Goal: Information Seeking & Learning: Learn about a topic

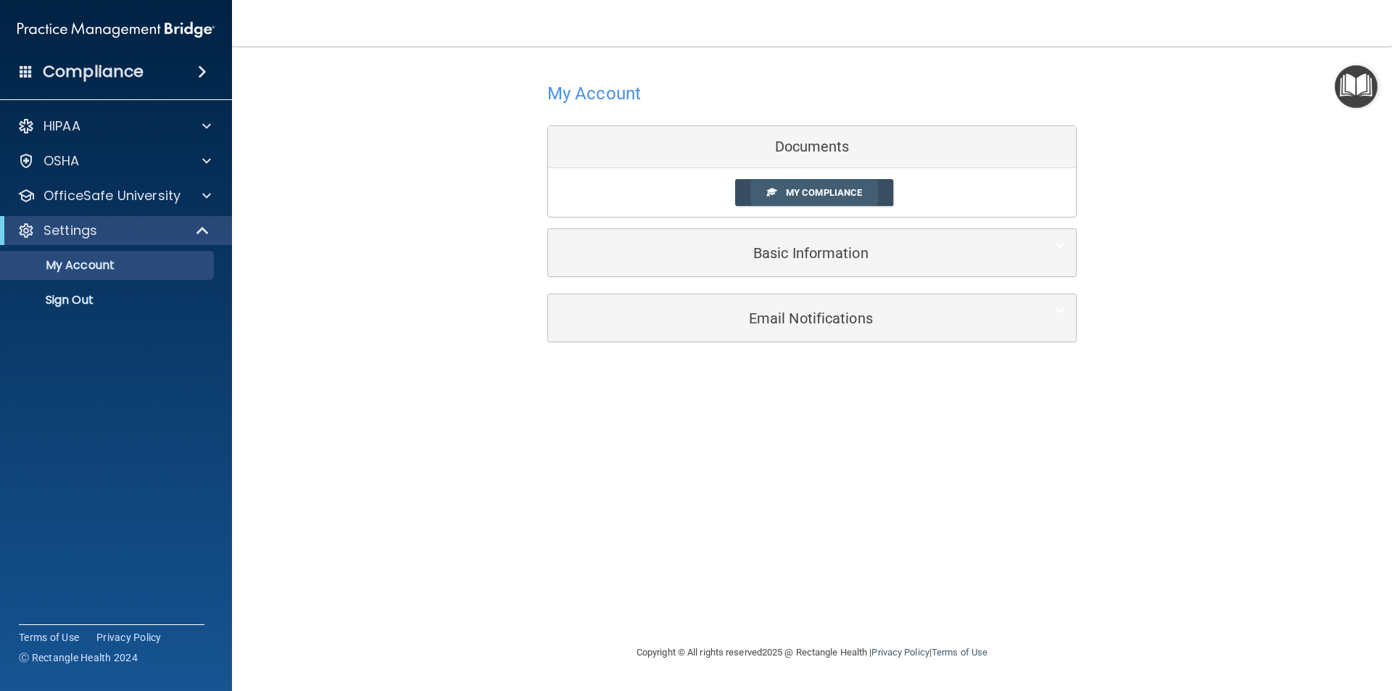
click at [823, 197] on span "My Compliance" at bounding box center [824, 192] width 76 height 11
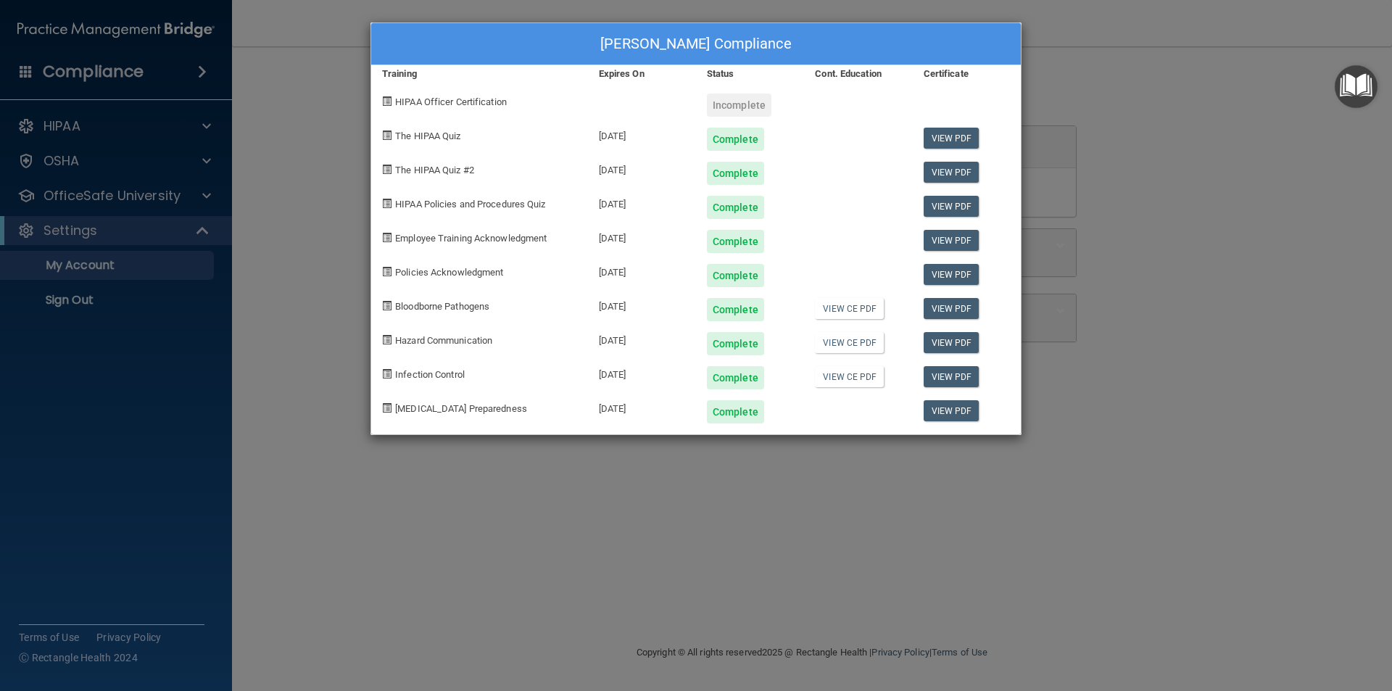
click at [727, 107] on div "Incomplete" at bounding box center [739, 105] width 65 height 23
click at [446, 104] on span "HIPAA Officer Certification" at bounding box center [451, 101] width 112 height 11
click at [1180, 146] on div "[PERSON_NAME] Compliance Training Expires On Status Cont. Education Certificate…" at bounding box center [696, 345] width 1392 height 691
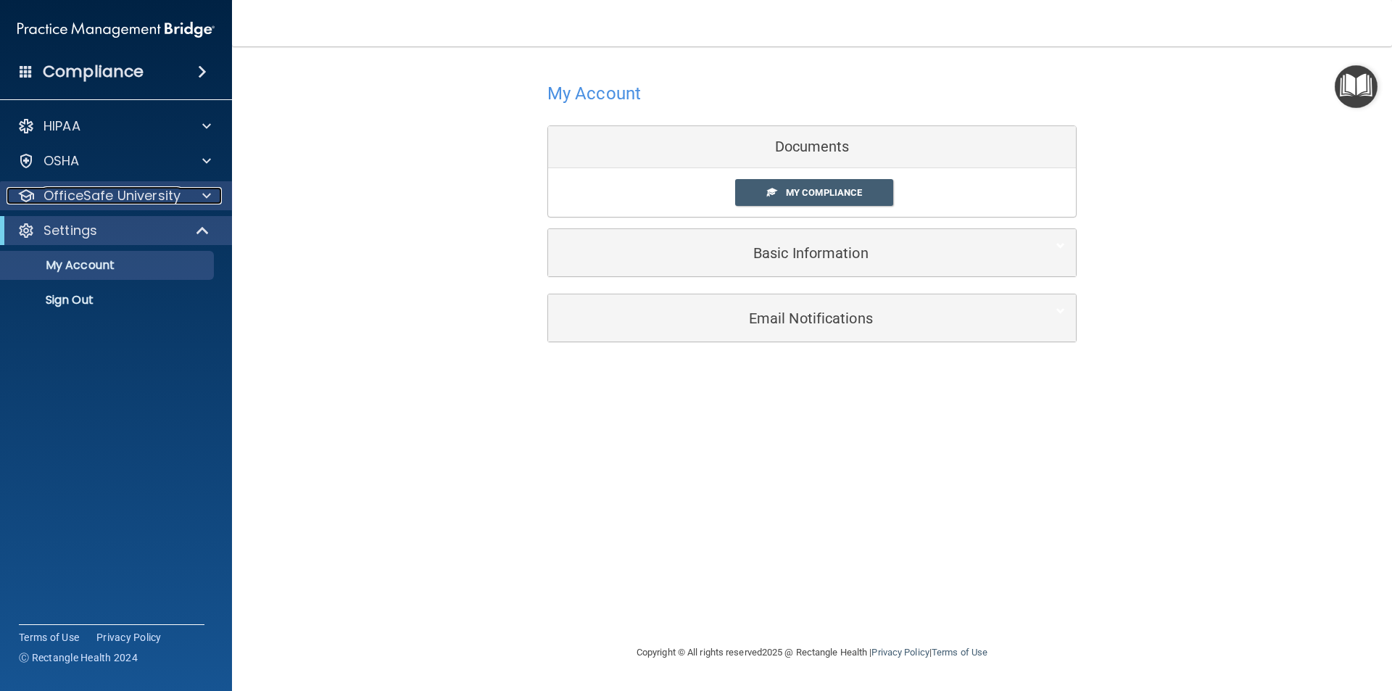
click at [202, 196] on span at bounding box center [206, 195] width 9 height 17
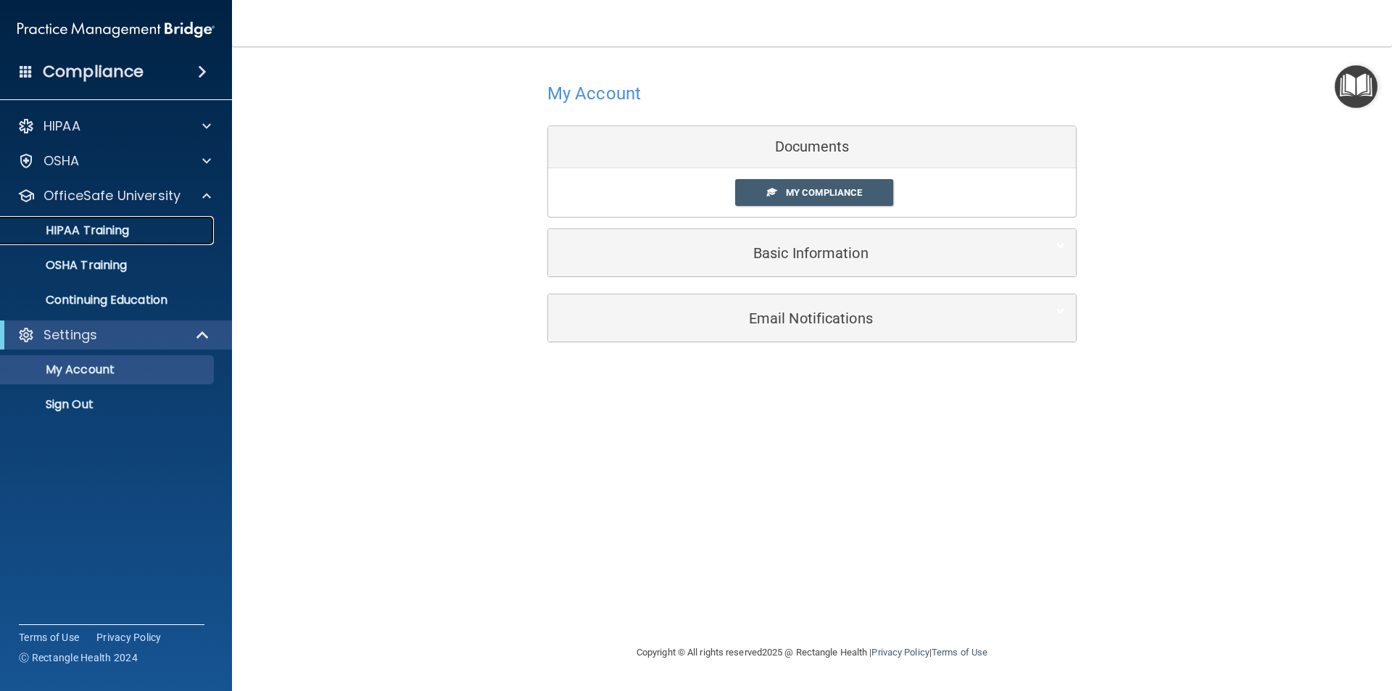
click at [149, 228] on div "HIPAA Training" at bounding box center [108, 230] width 198 height 15
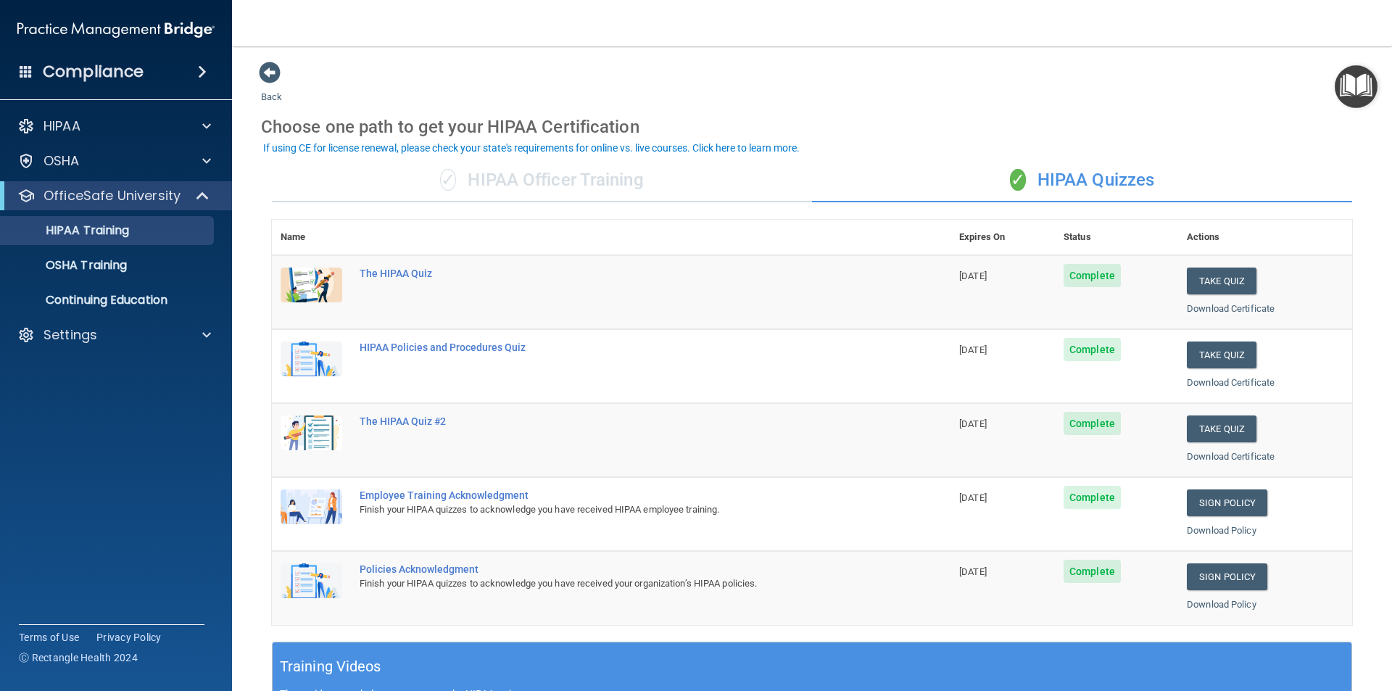
click at [550, 178] on div "✓ HIPAA Officer Training" at bounding box center [542, 181] width 540 height 44
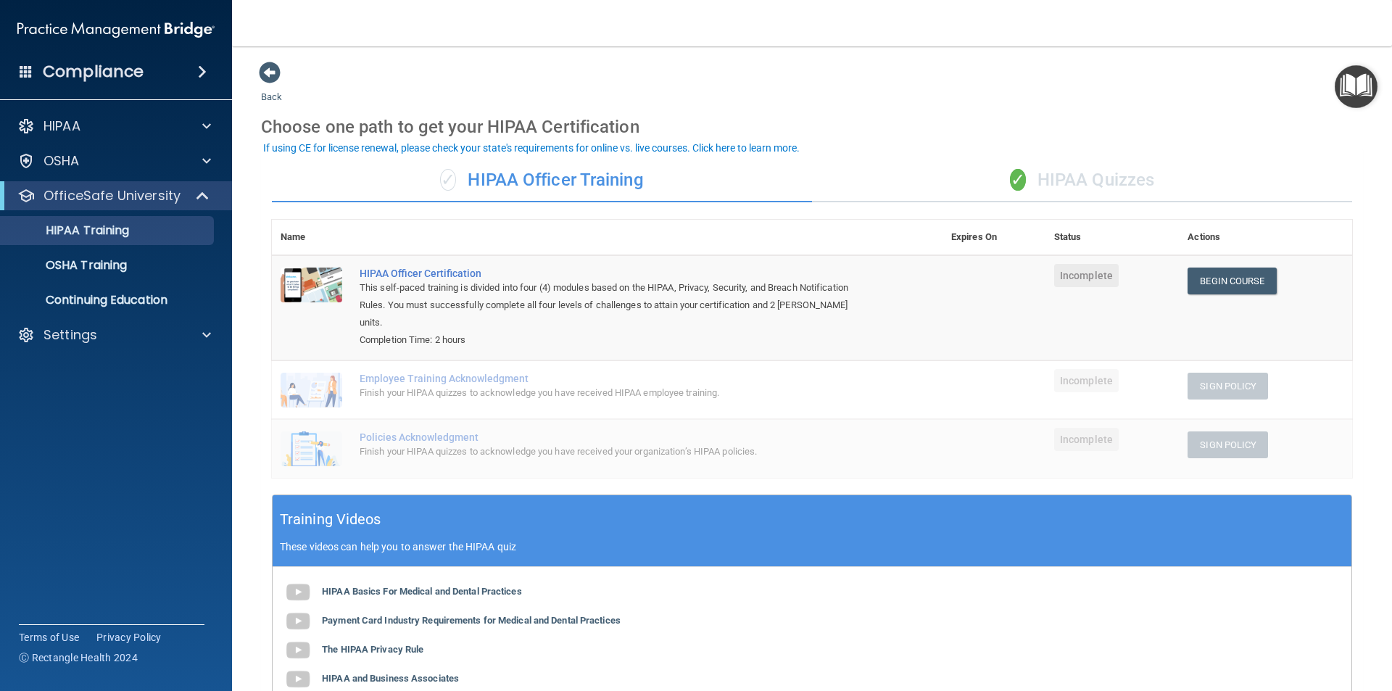
click at [1013, 106] on div "Choose one path to get your HIPAA Certification" at bounding box center [812, 127] width 1102 height 42
